Goal: Task Accomplishment & Management: Use online tool/utility

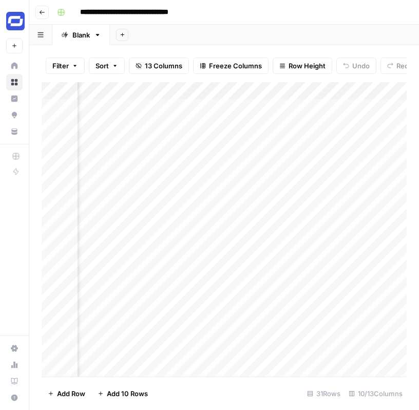
scroll to position [0, 155]
click at [201, 107] on div "Add Column" at bounding box center [224, 229] width 365 height 294
click at [296, 104] on div "Add Column" at bounding box center [224, 229] width 365 height 294
click at [228, 125] on div "Add Column" at bounding box center [224, 229] width 365 height 294
click at [294, 142] on div "Add Column" at bounding box center [224, 229] width 365 height 294
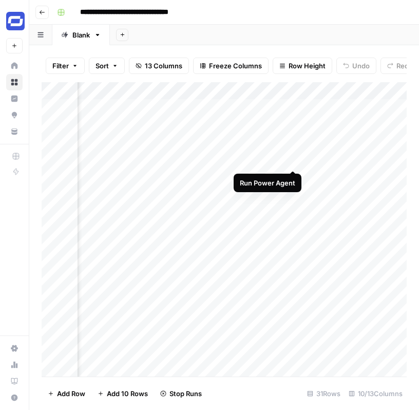
click at [292, 160] on div "Add Column" at bounding box center [224, 229] width 365 height 294
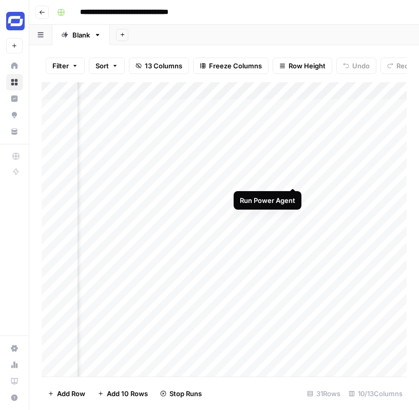
click at [294, 178] on div "Add Column" at bounding box center [224, 229] width 365 height 294
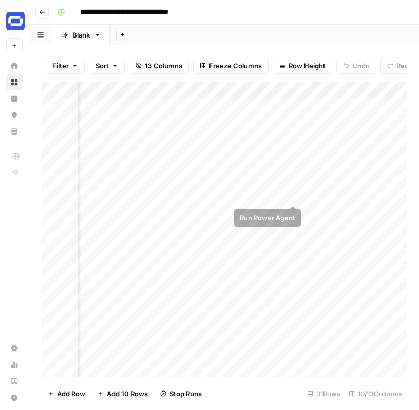
click at [293, 195] on div "Add Column" at bounding box center [224, 229] width 365 height 294
click at [294, 213] on div "Add Column" at bounding box center [224, 229] width 365 height 294
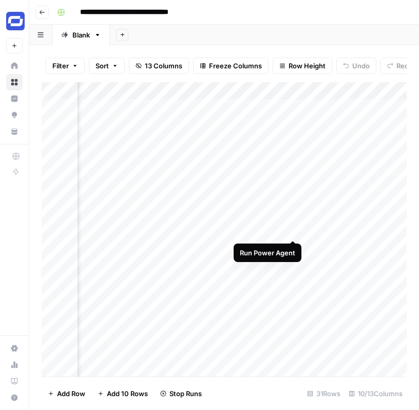
click at [293, 227] on div "Add Column" at bounding box center [224, 229] width 365 height 294
click at [293, 249] on div "Add Column" at bounding box center [224, 229] width 365 height 294
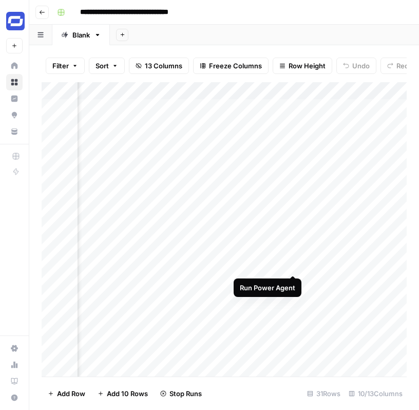
click at [293, 264] on div "Add Column" at bounding box center [224, 229] width 365 height 294
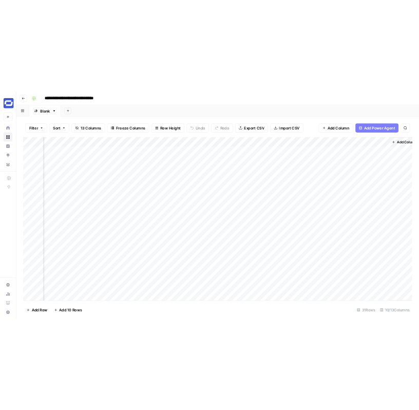
scroll to position [0, 539]
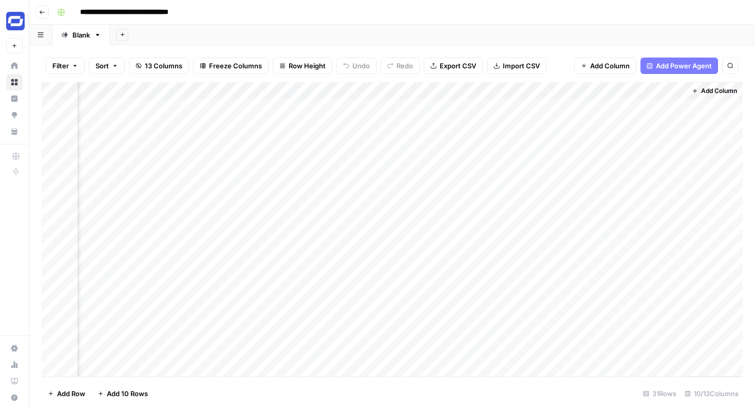
click at [419, 86] on button "Add Column" at bounding box center [714, 90] width 53 height 13
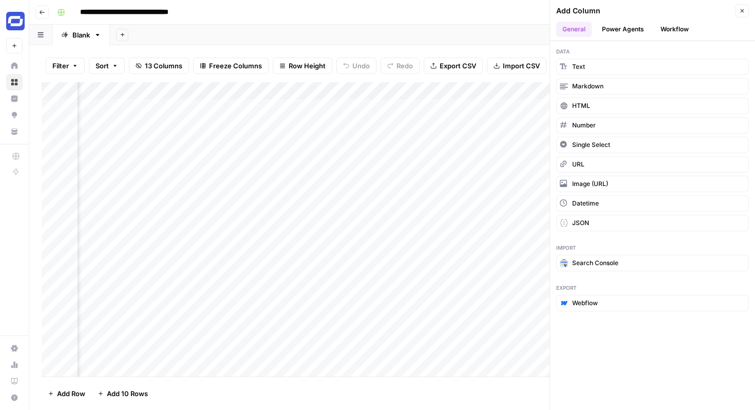
click at [419, 9] on icon "button" at bounding box center [742, 11] width 6 height 6
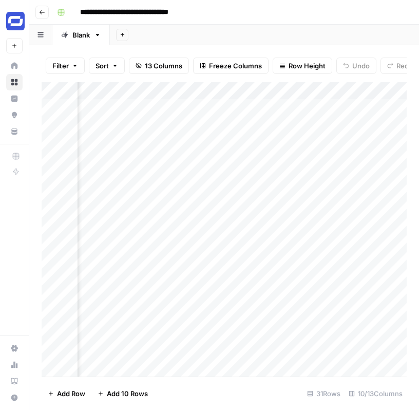
scroll to position [0, 181]
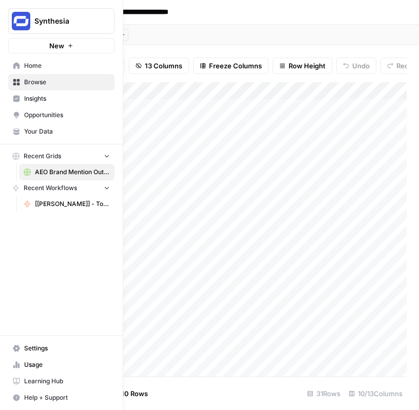
click at [28, 66] on span "Home" at bounding box center [67, 65] width 86 height 9
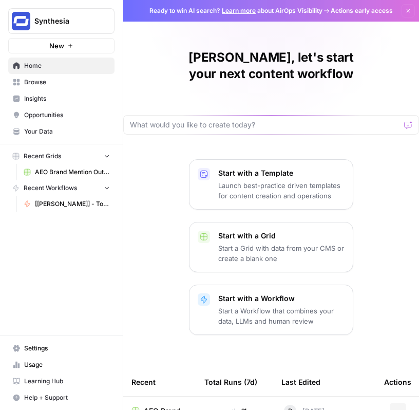
click at [37, 111] on span "Opportunities" at bounding box center [67, 114] width 86 height 9
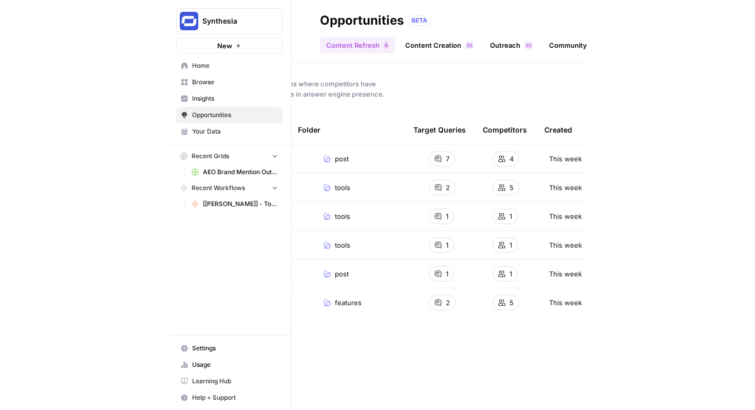
scroll to position [0, 172]
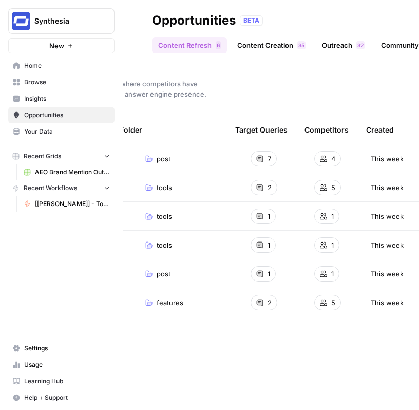
click at [276, 53] on header "Opportunities BETA Content Refresh 6 Content Creation 5 3 Outreach 2 3 Communit…" at bounding box center [271, 31] width 296 height 62
click at [279, 45] on link "Content Creation 5 3" at bounding box center [271, 45] width 81 height 16
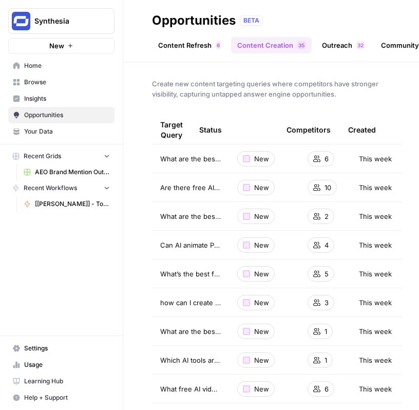
click at [338, 45] on link "Outreach 2 3" at bounding box center [343, 45] width 55 height 16
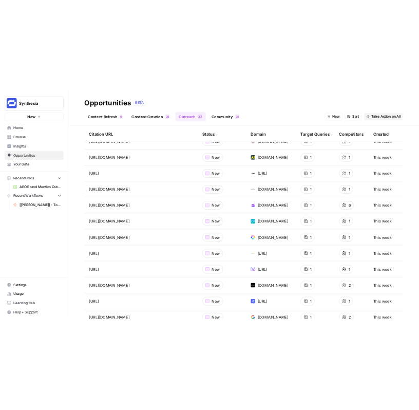
scroll to position [79, 0]
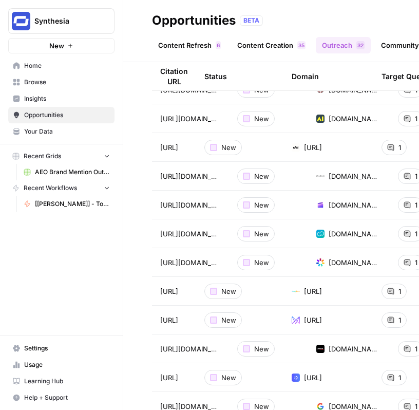
click at [309, 14] on div "Opportunities BETA" at bounding box center [271, 20] width 238 height 16
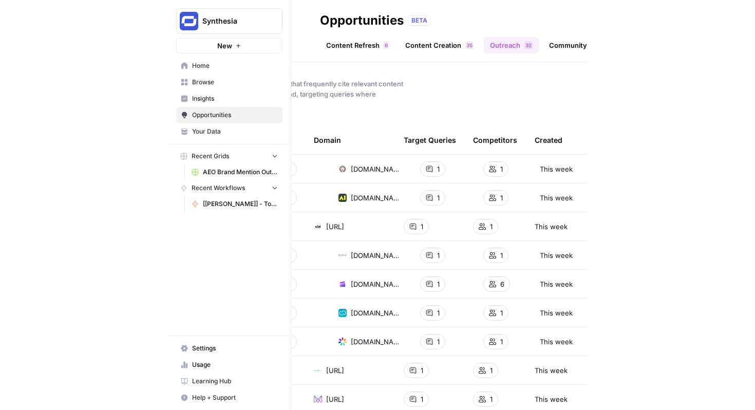
scroll to position [0, 0]
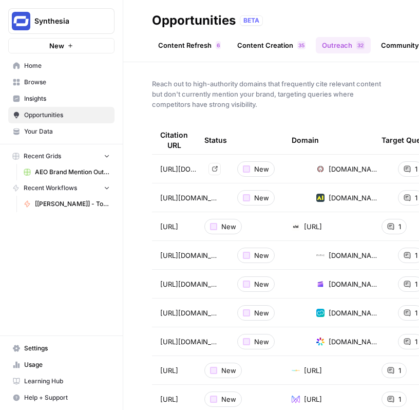
click at [216, 166] on icon "Go to page https://adoriai.com/url-to-video-ai" at bounding box center [215, 169] width 6 height 6
click at [33, 367] on span "Usage" at bounding box center [67, 364] width 86 height 9
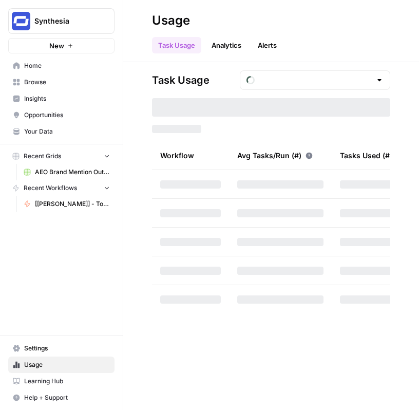
type input "September Tasks"
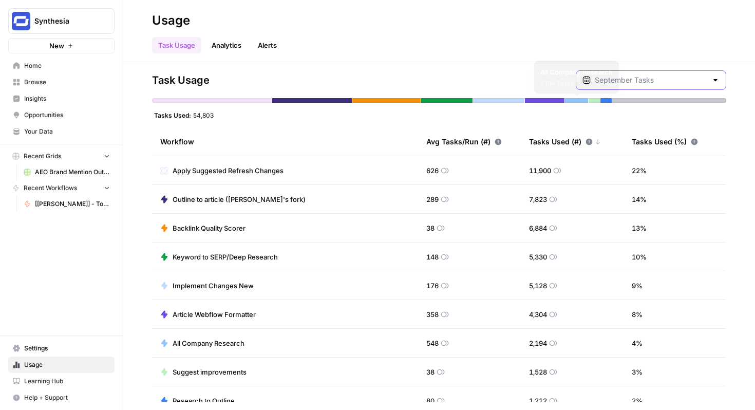
click at [419, 83] on input "text" at bounding box center [651, 80] width 112 height 10
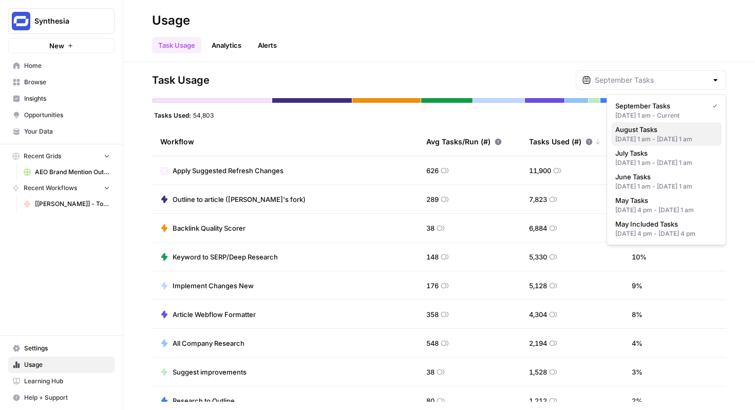
click at [419, 138] on div "[DATE] 1 am - [DATE] 1 am" at bounding box center [666, 139] width 102 height 9
type input "August Tasks"
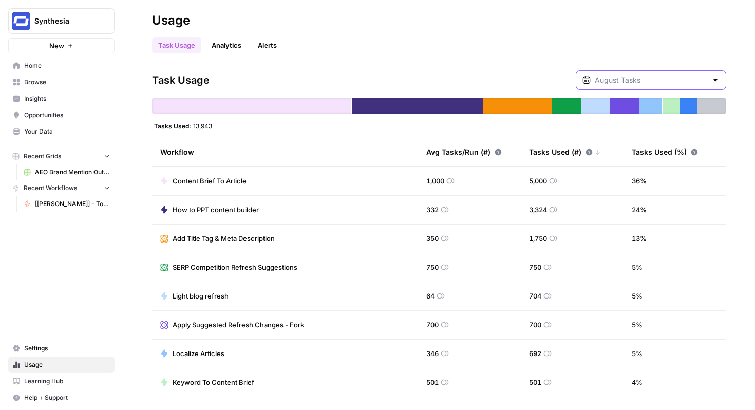
click at [419, 83] on input "text" at bounding box center [651, 80] width 112 height 10
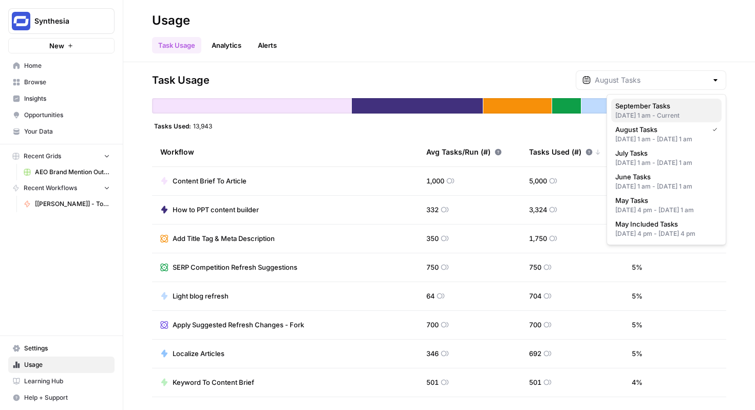
click at [419, 109] on span "September Tasks" at bounding box center [664, 106] width 98 height 10
type input "September Tasks"
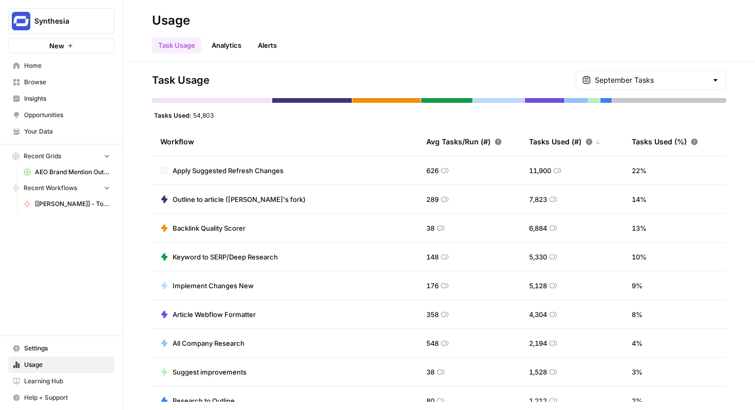
click at [201, 113] on span "54,803" at bounding box center [203, 115] width 21 height 8
click at [215, 117] on div "Tasks Used: 54,803" at bounding box center [439, 115] width 574 height 8
